Goal: Transaction & Acquisition: Download file/media

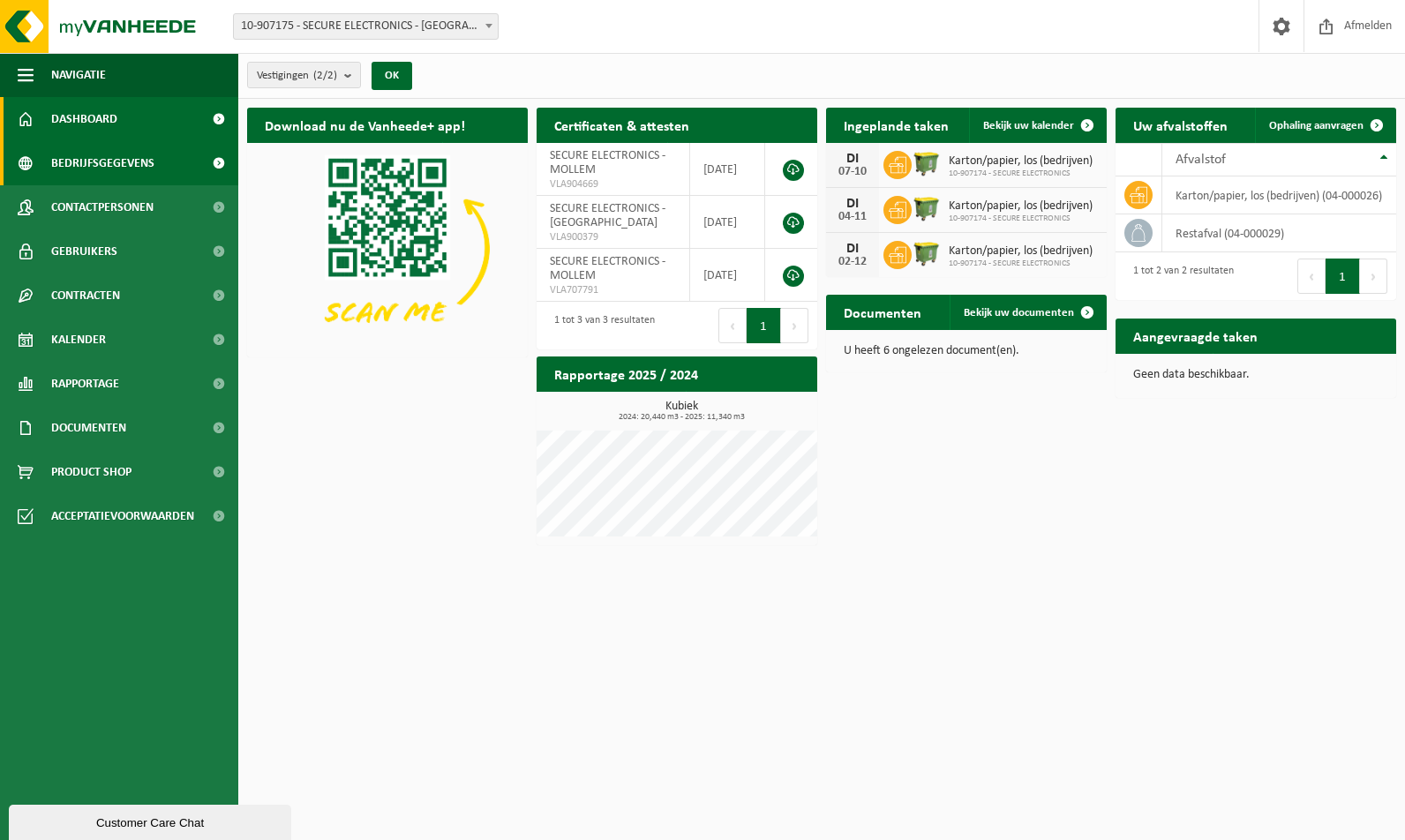
click at [113, 155] on span "Bedrijfsgegevens" at bounding box center [103, 164] width 104 height 44
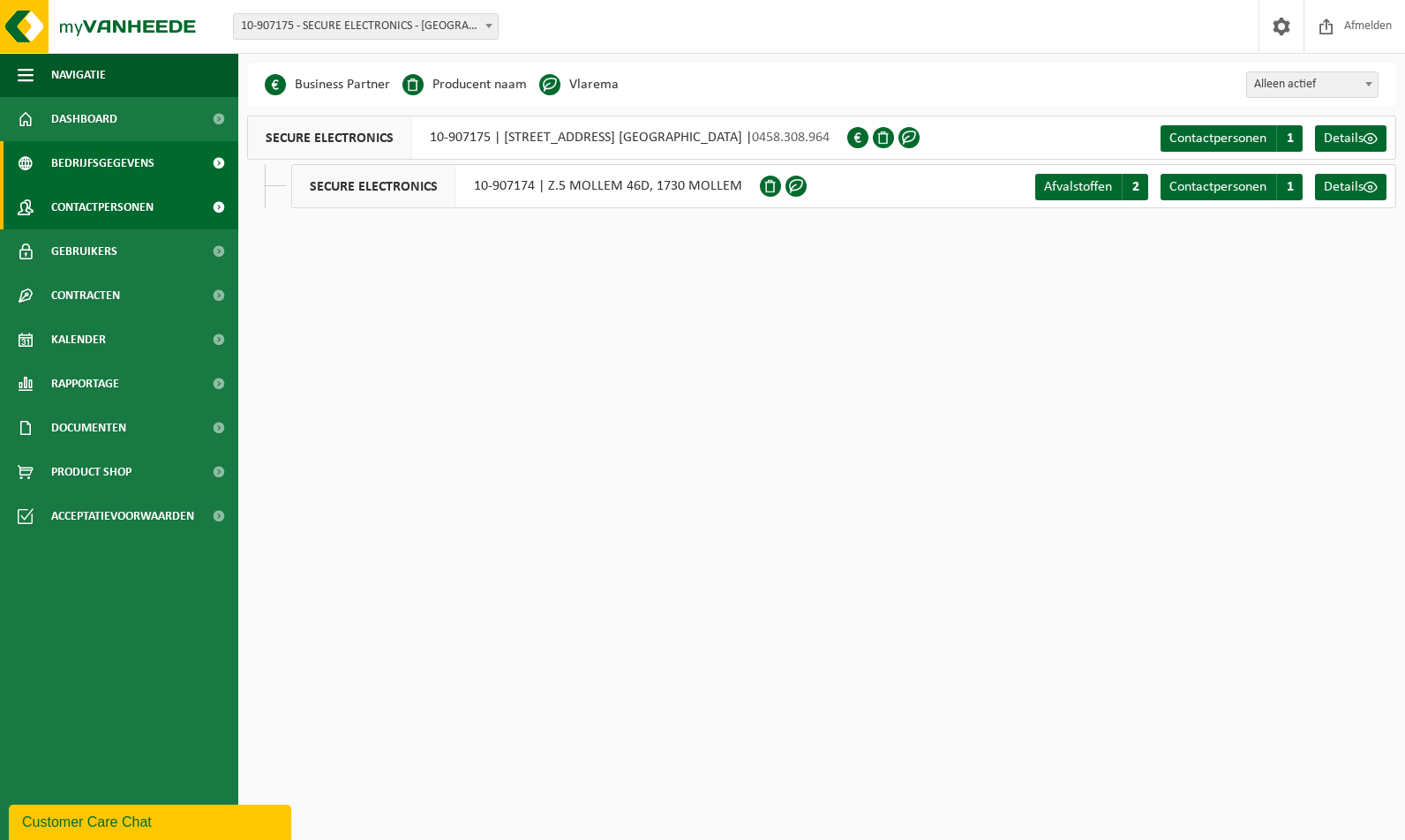
click at [108, 205] on span "Contactpersonen" at bounding box center [102, 208] width 103 height 44
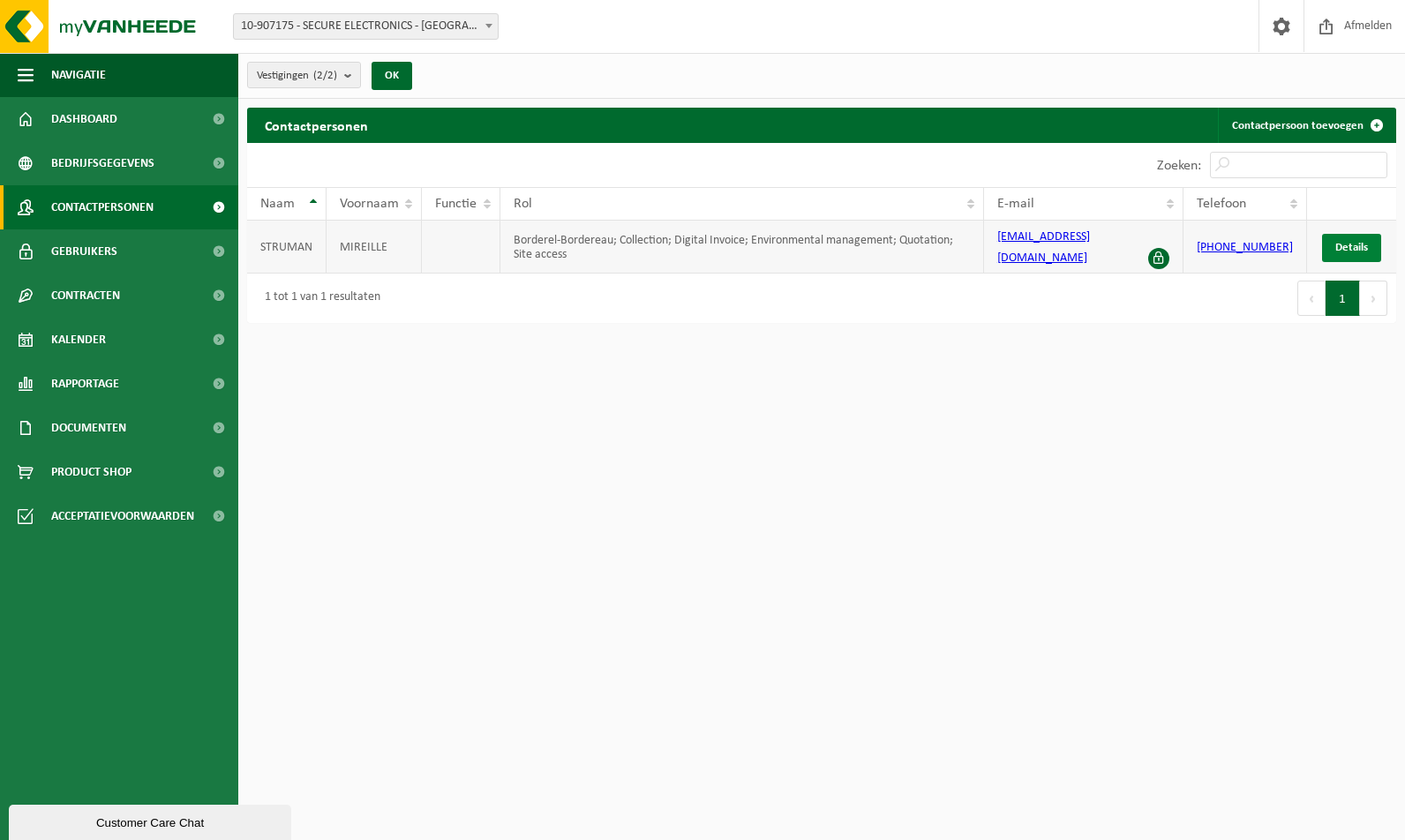
click at [1347, 248] on span "Details" at bounding box center [1351, 248] width 32 height 11
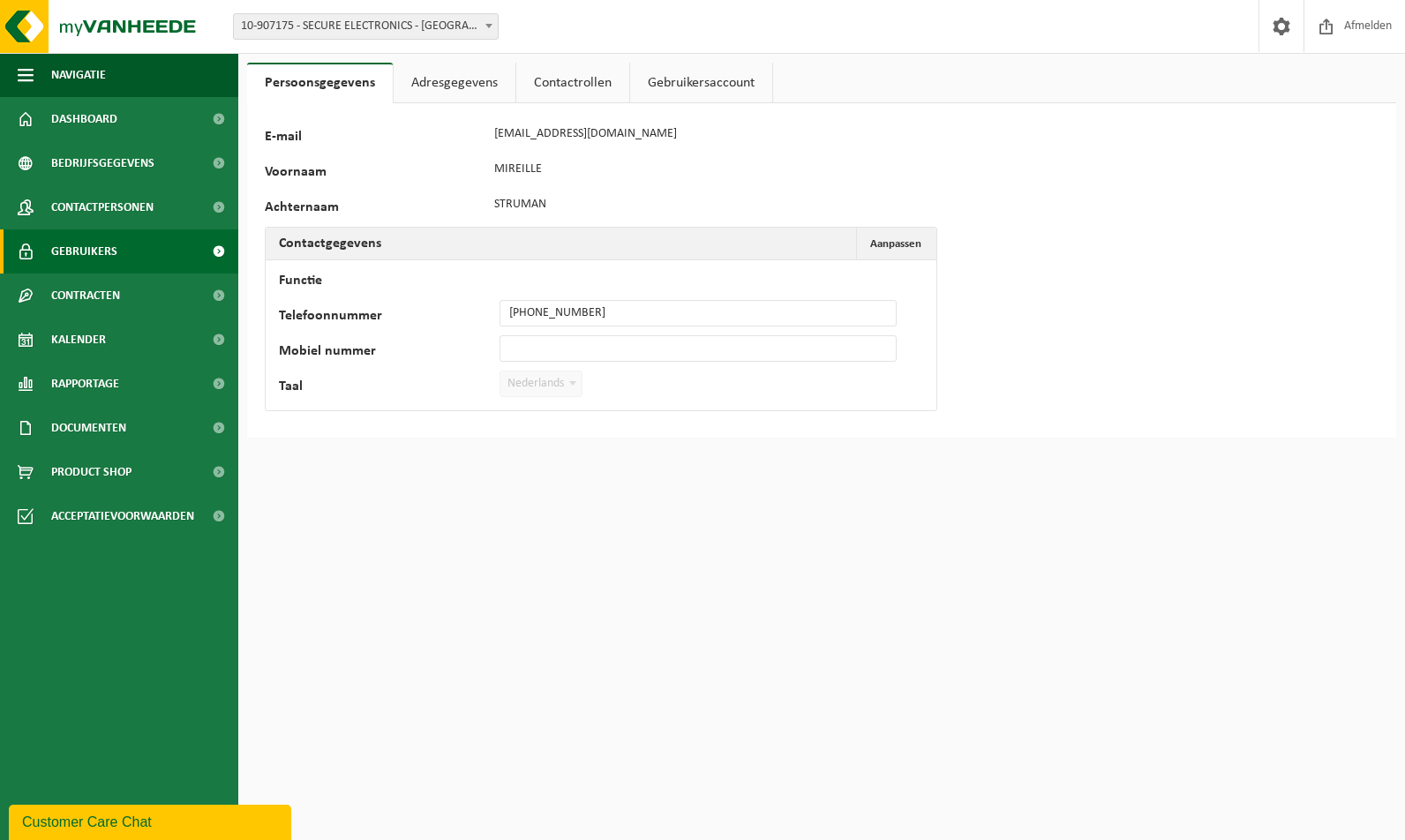
click at [114, 249] on span "Gebruikers" at bounding box center [84, 251] width 67 height 44
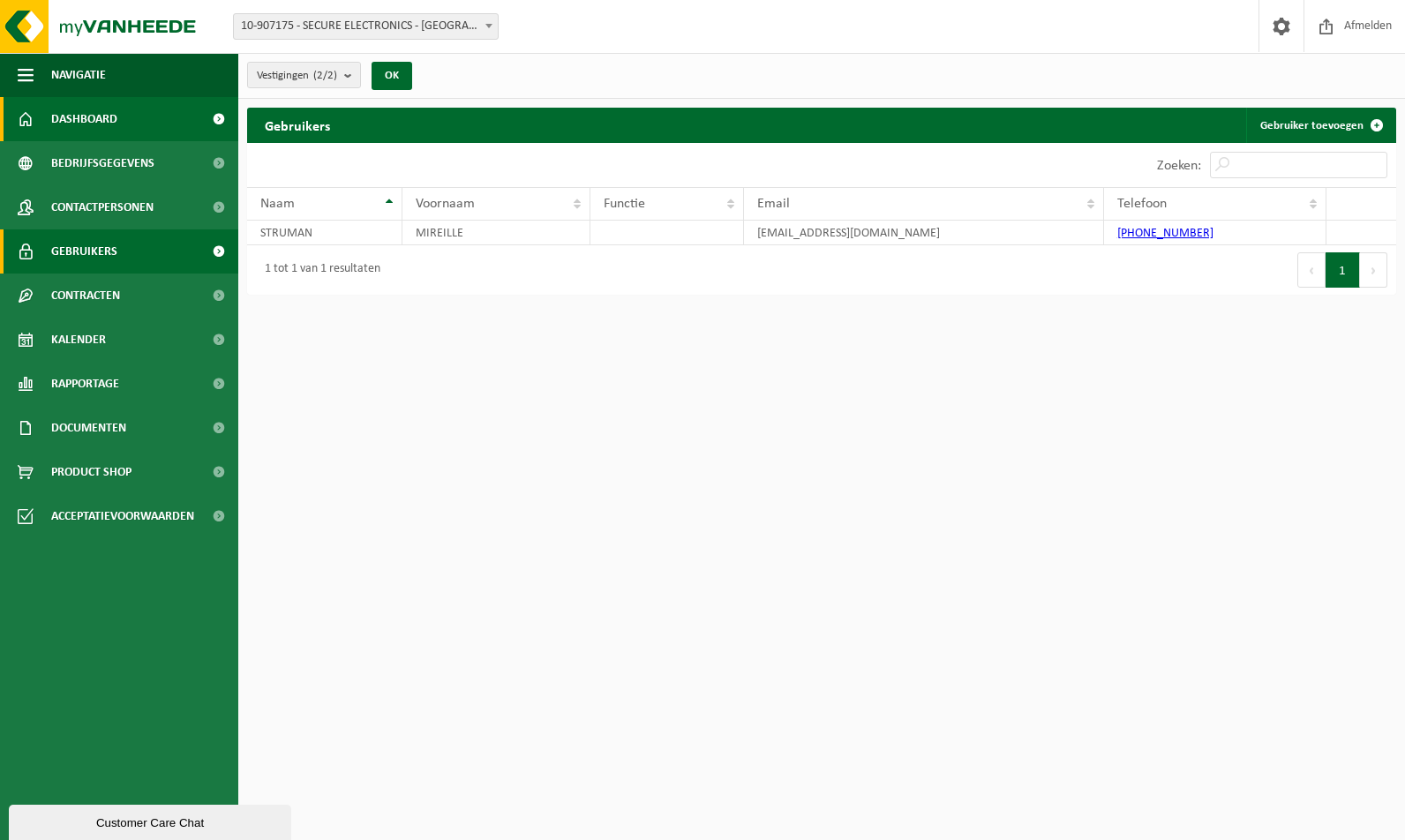
click at [110, 122] on span "Dashboard" at bounding box center [84, 119] width 67 height 44
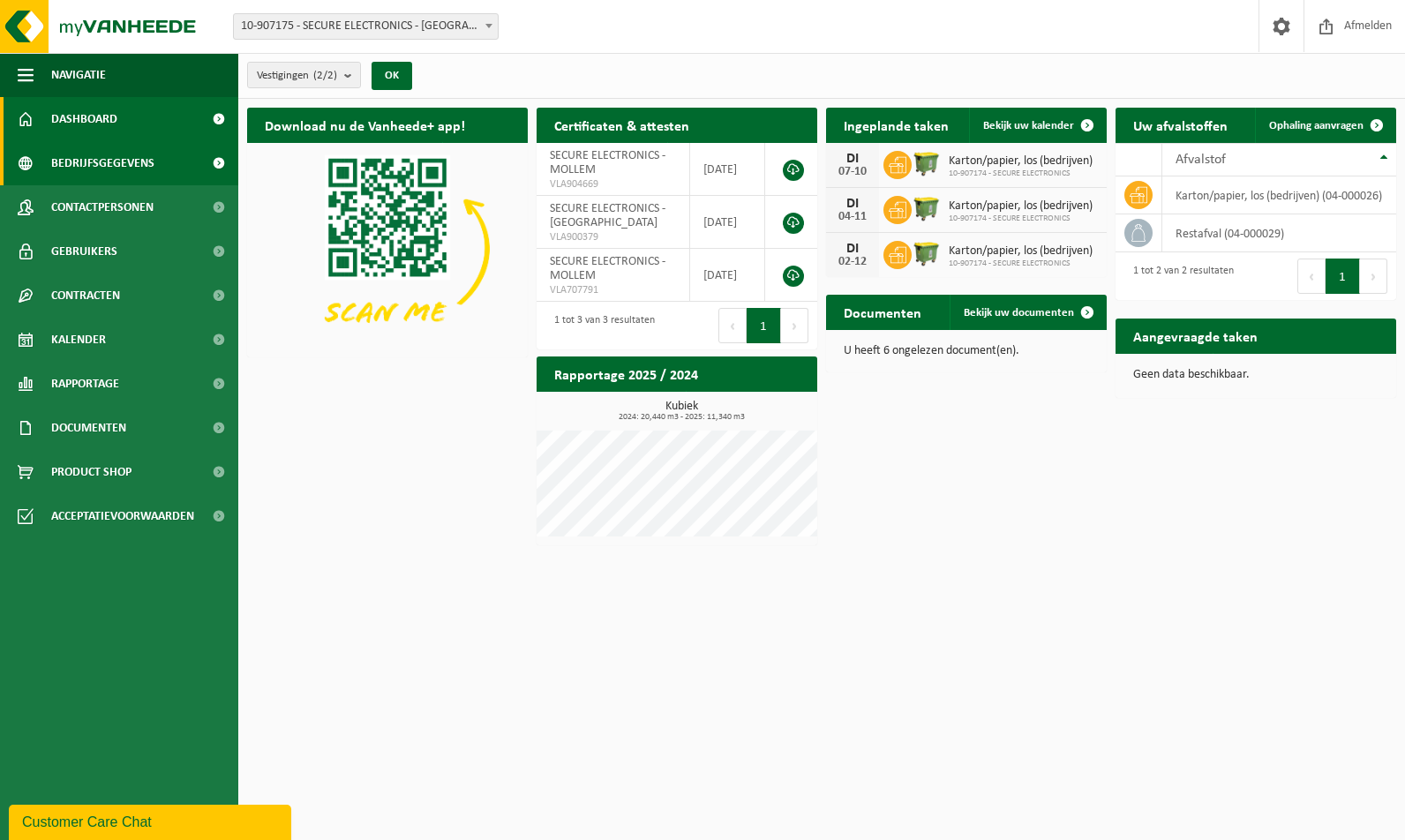
click at [104, 164] on span "Bedrijfsgegevens" at bounding box center [103, 164] width 104 height 44
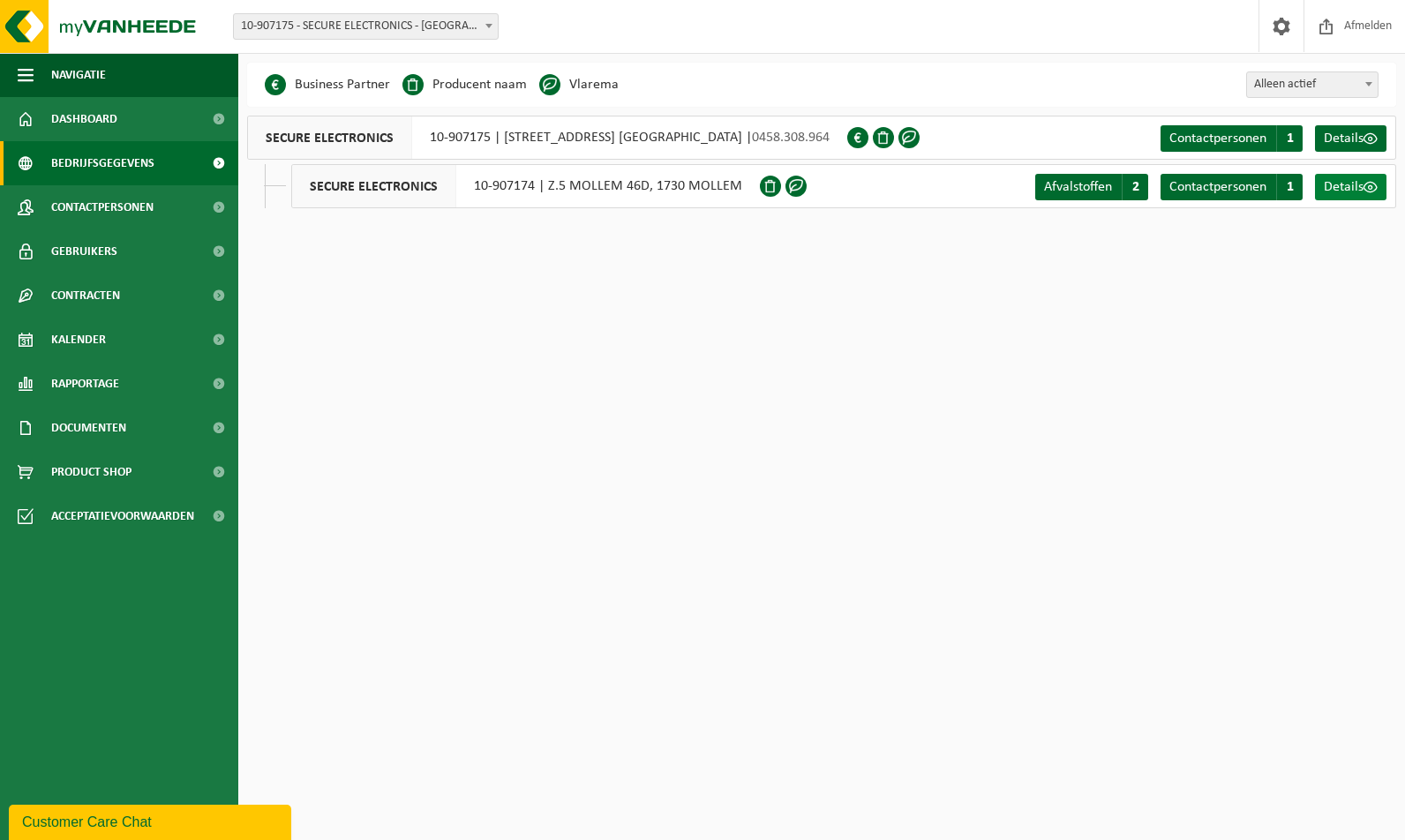
click at [1374, 183] on span at bounding box center [1370, 187] width 14 height 14
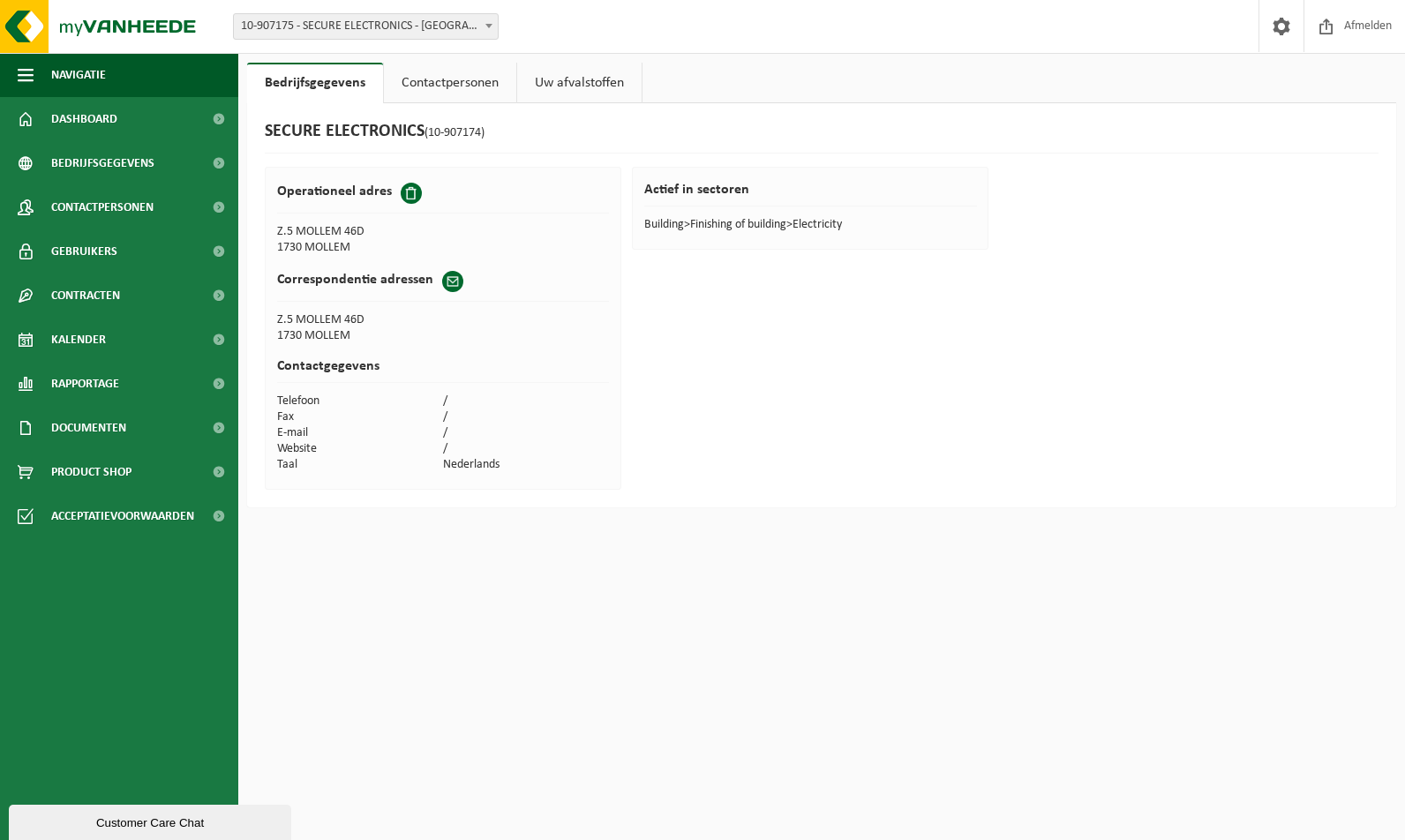
click at [464, 84] on link "Contactpersonen" at bounding box center [449, 83] width 132 height 41
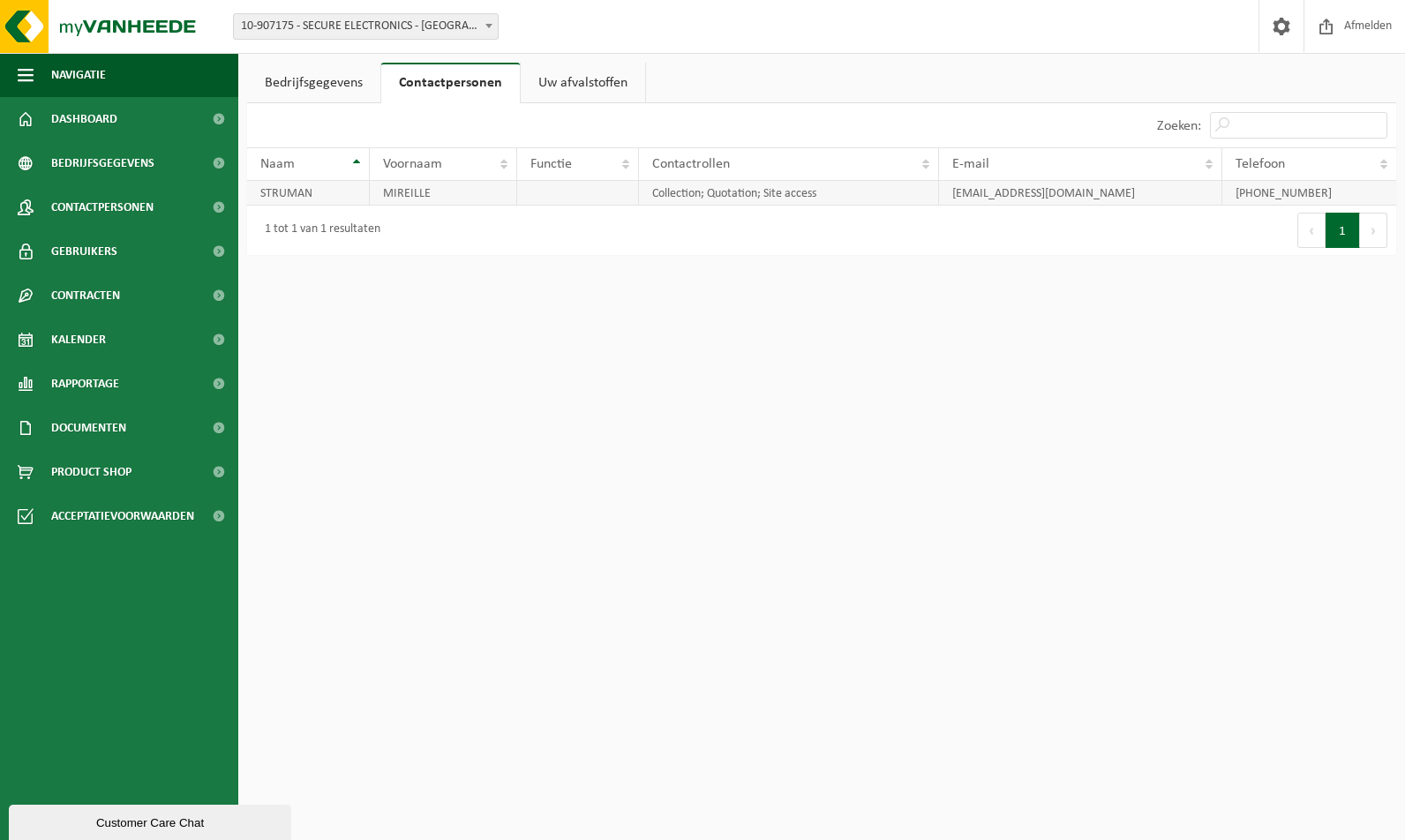
drag, startPoint x: 1136, startPoint y: 195, endPoint x: 948, endPoint y: 193, distance: 188.0
click at [948, 193] on td "[EMAIL_ADDRESS][DOMAIN_NAME]" at bounding box center [1081, 193] width 283 height 25
copy td "[EMAIL_ADDRESS][DOMAIN_NAME]"
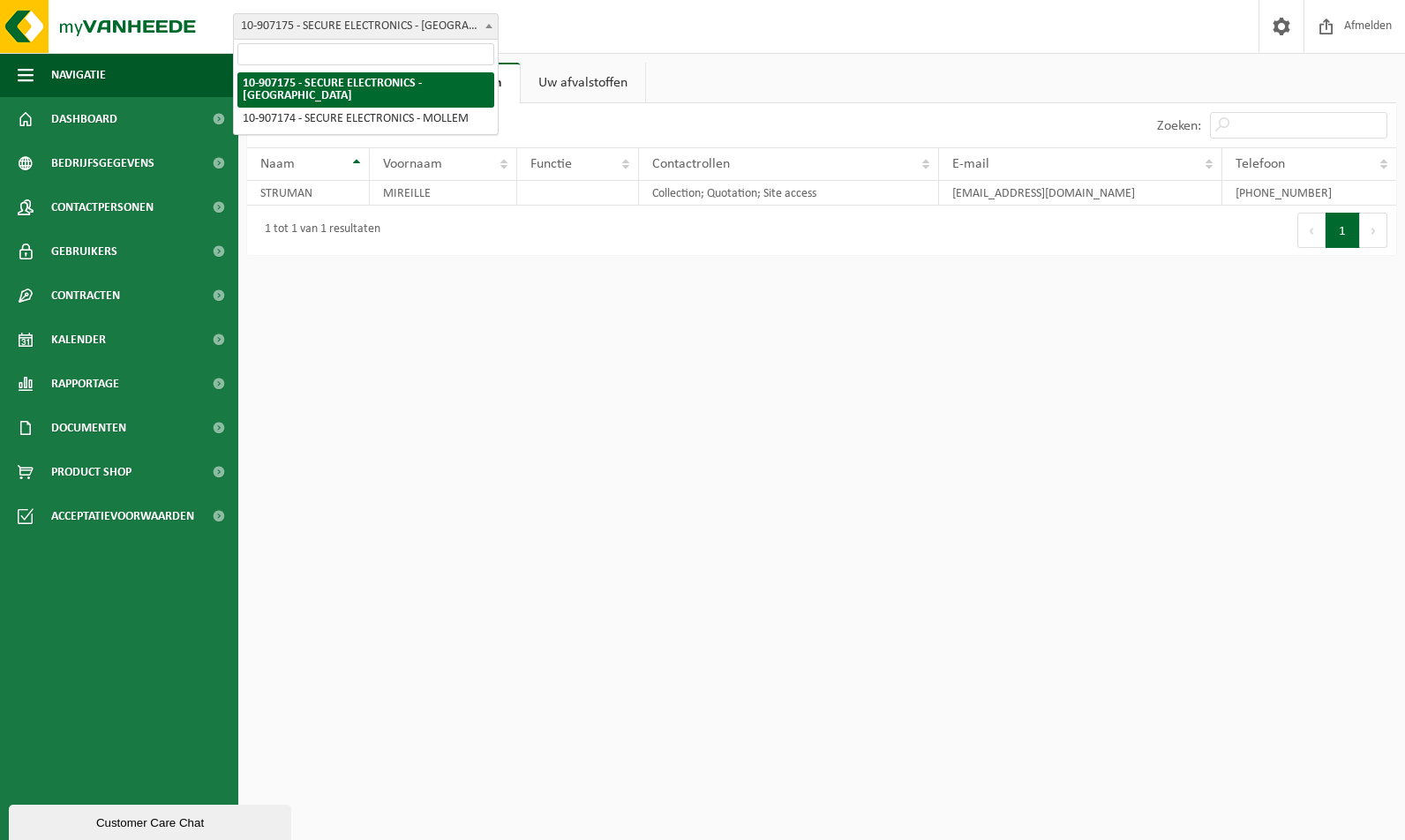
click at [486, 25] on b at bounding box center [489, 26] width 7 height 5
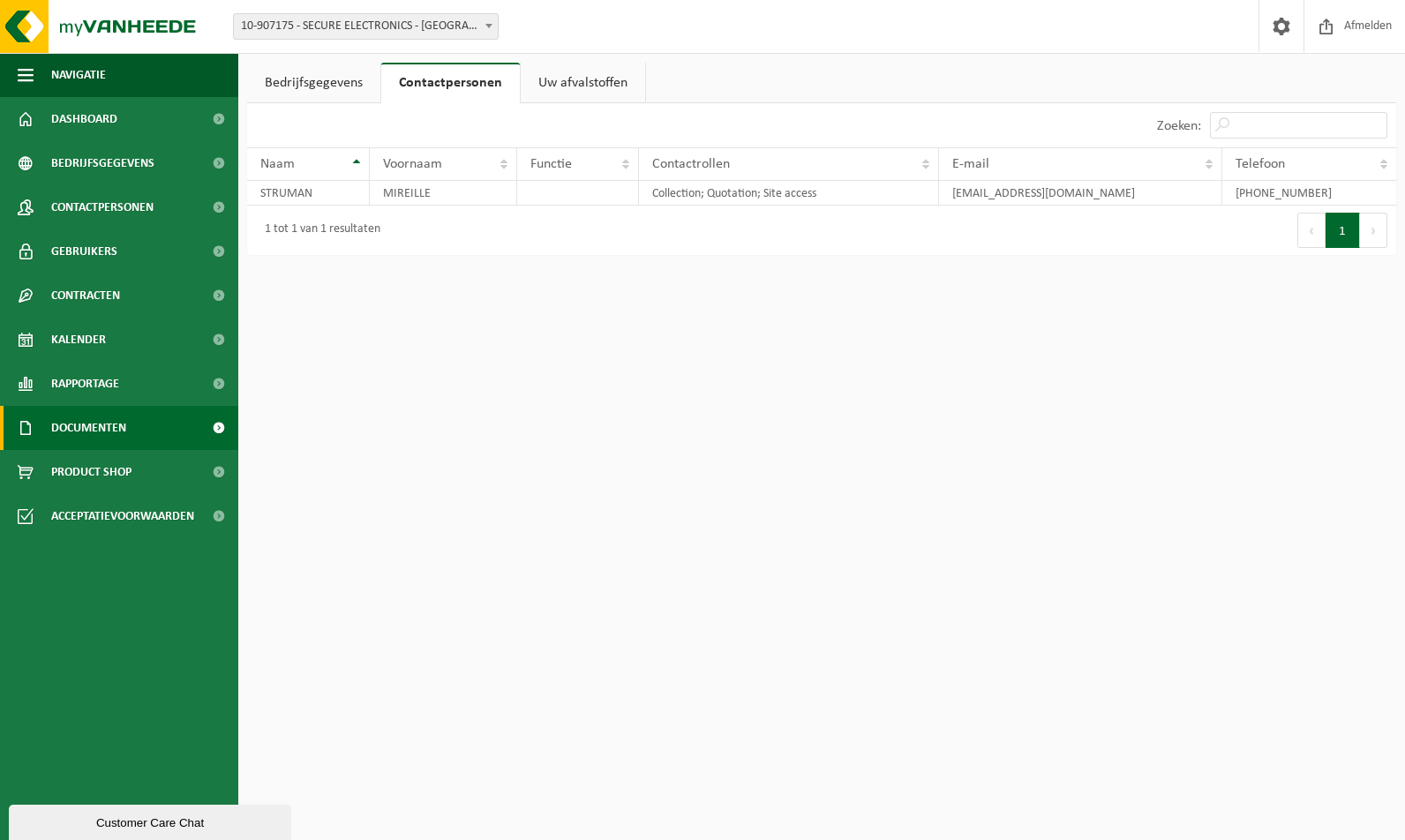
click at [116, 432] on span "Documenten" at bounding box center [88, 428] width 75 height 44
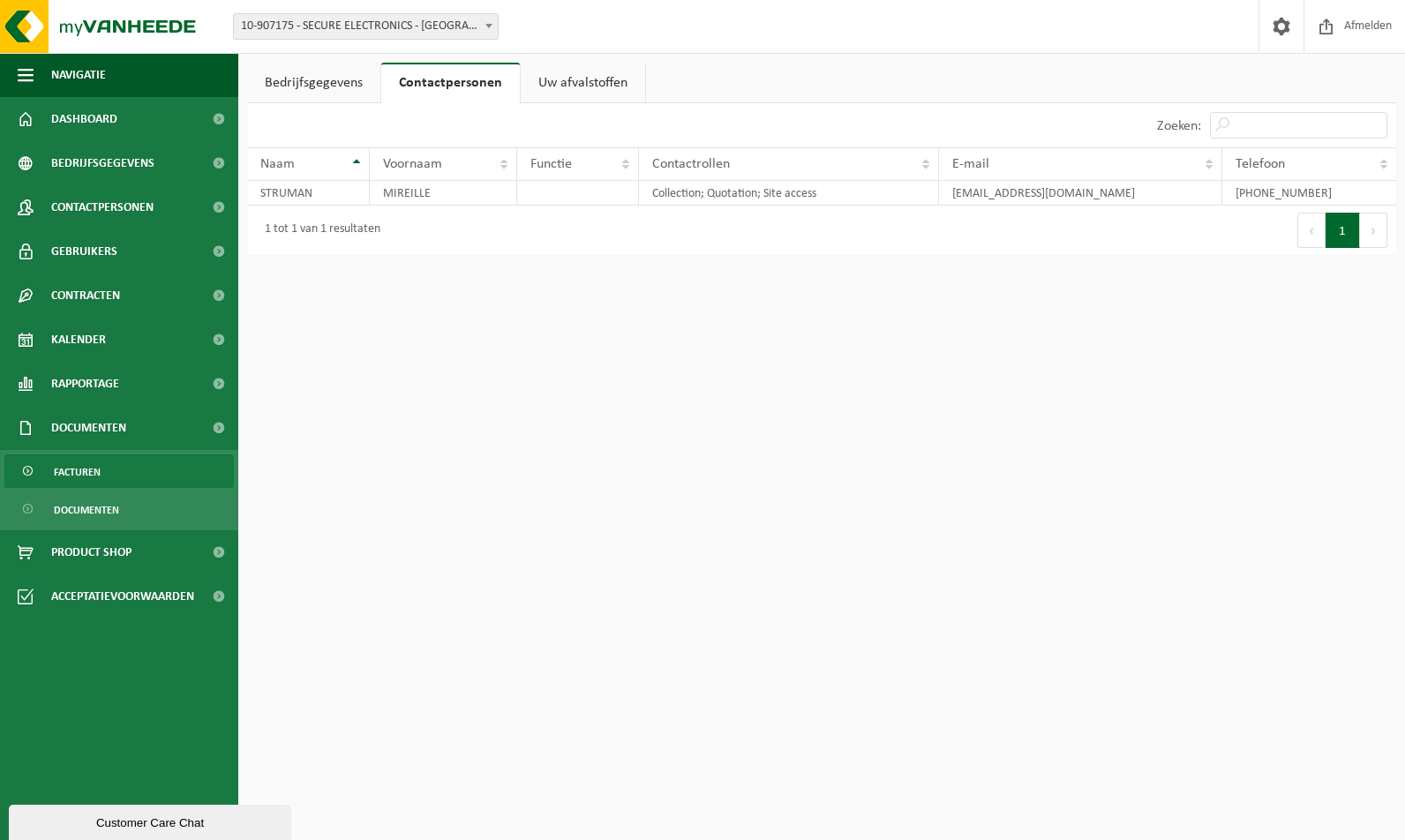
click at [88, 468] on span "Facturen" at bounding box center [77, 472] width 47 height 33
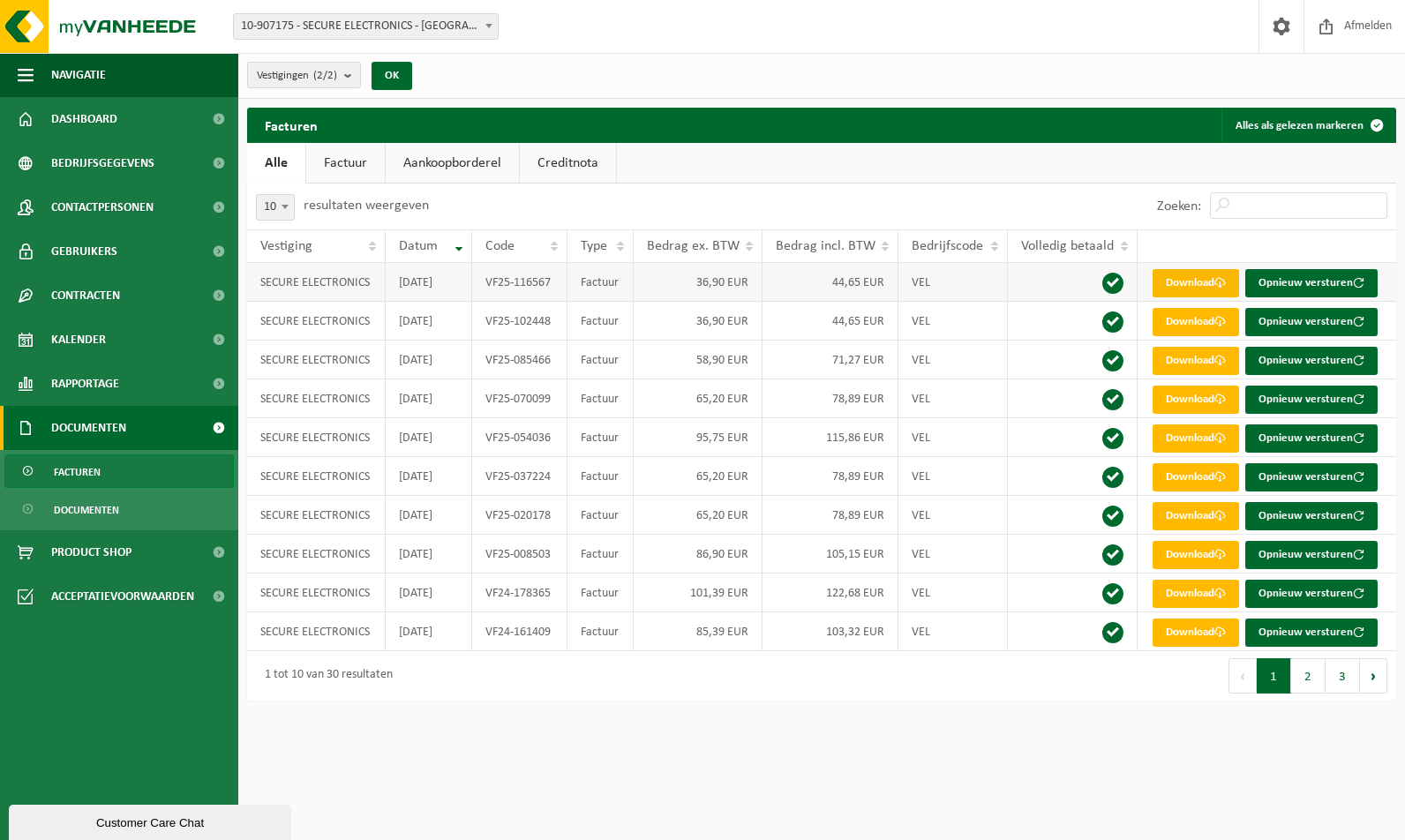
click at [1202, 282] on link "Download" at bounding box center [1196, 283] width 87 height 29
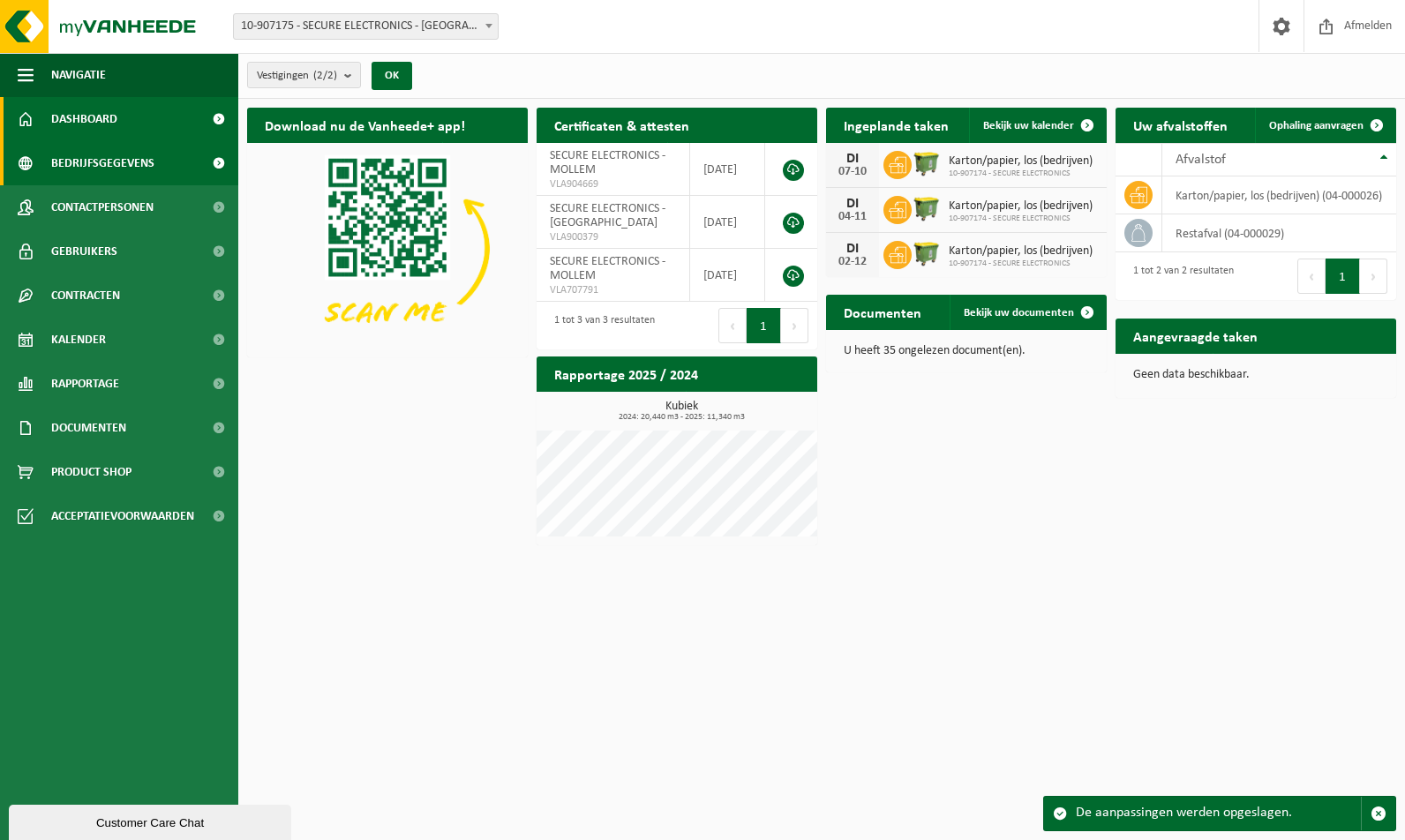
click at [142, 159] on span "Bedrijfsgegevens" at bounding box center [103, 164] width 104 height 44
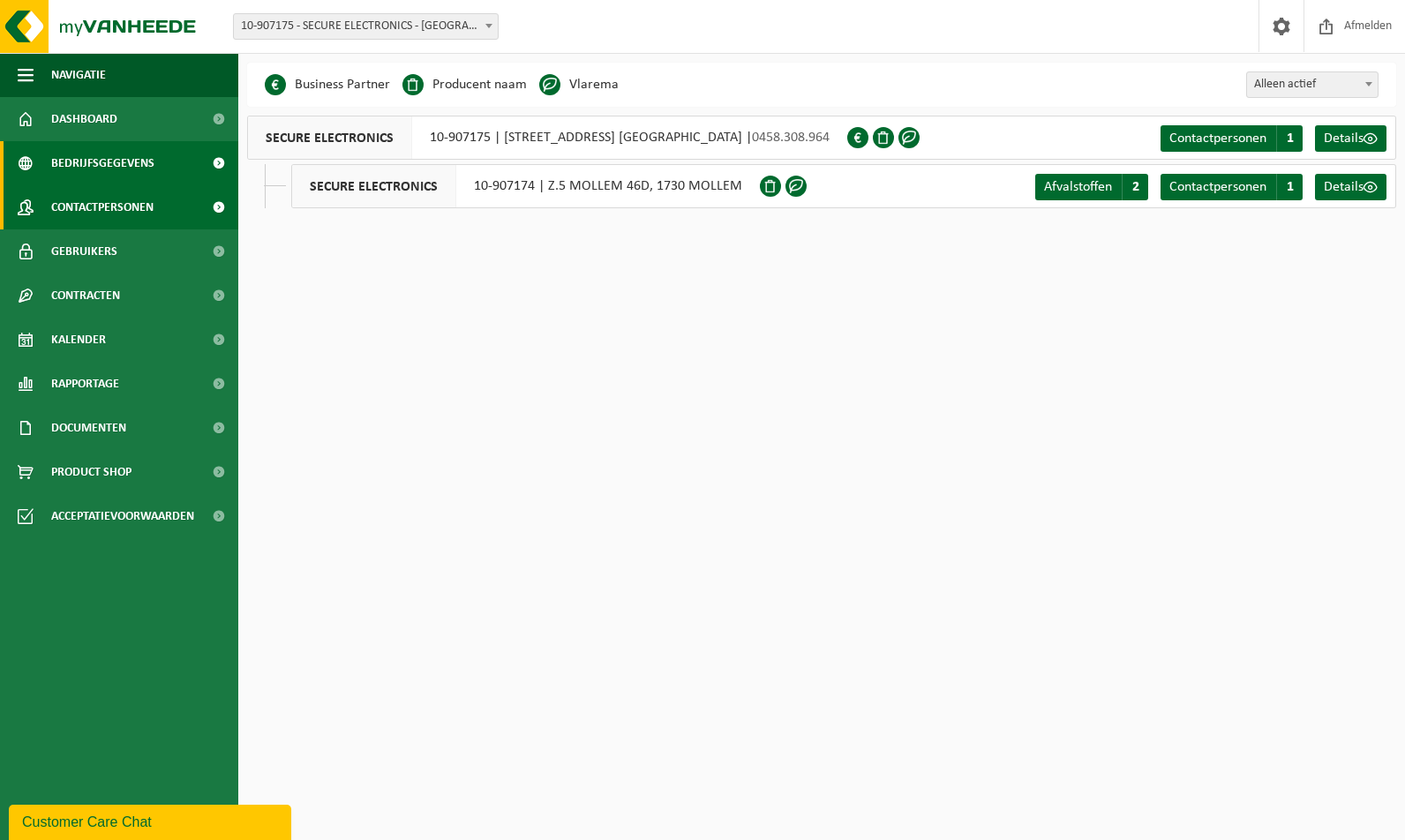
click at [96, 203] on span "Contactpersonen" at bounding box center [102, 208] width 103 height 44
